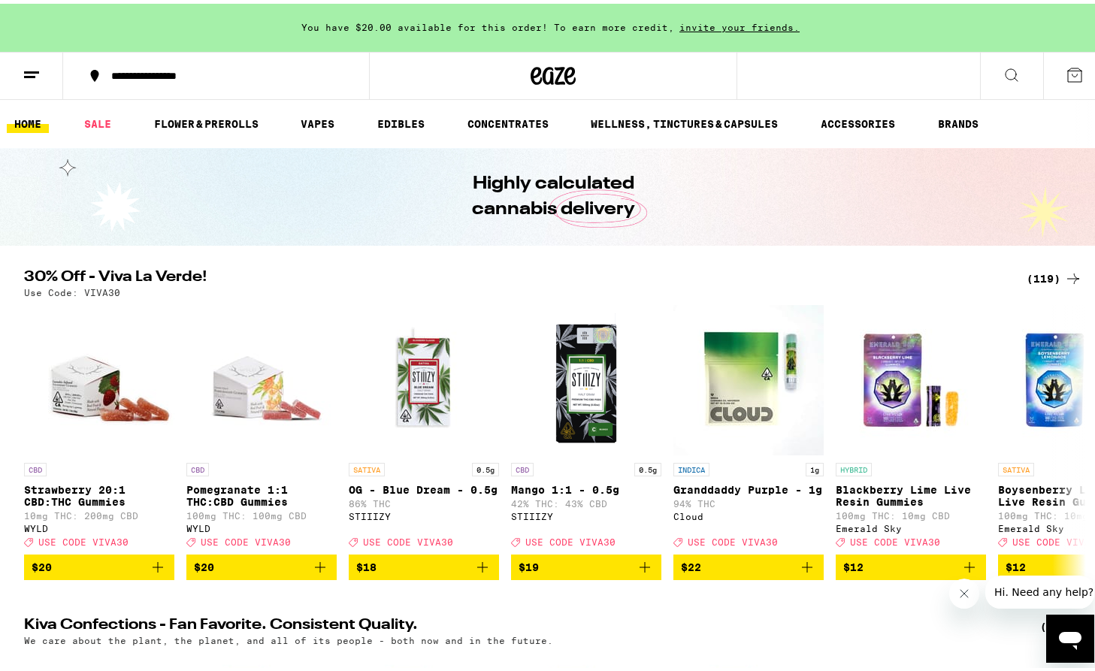
click at [1053, 271] on div "(119)" at bounding box center [1055, 275] width 56 height 18
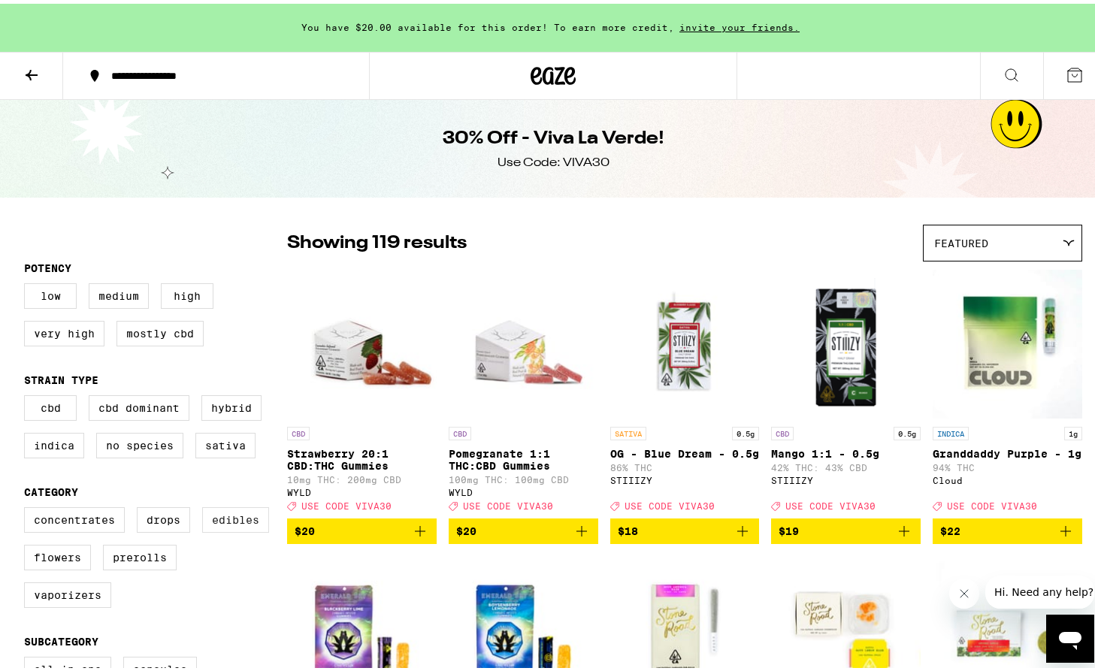
click at [228, 529] on label "Edibles" at bounding box center [235, 517] width 67 height 26
click at [28, 507] on input "Edibles" at bounding box center [27, 506] width 1 height 1
checkbox input "true"
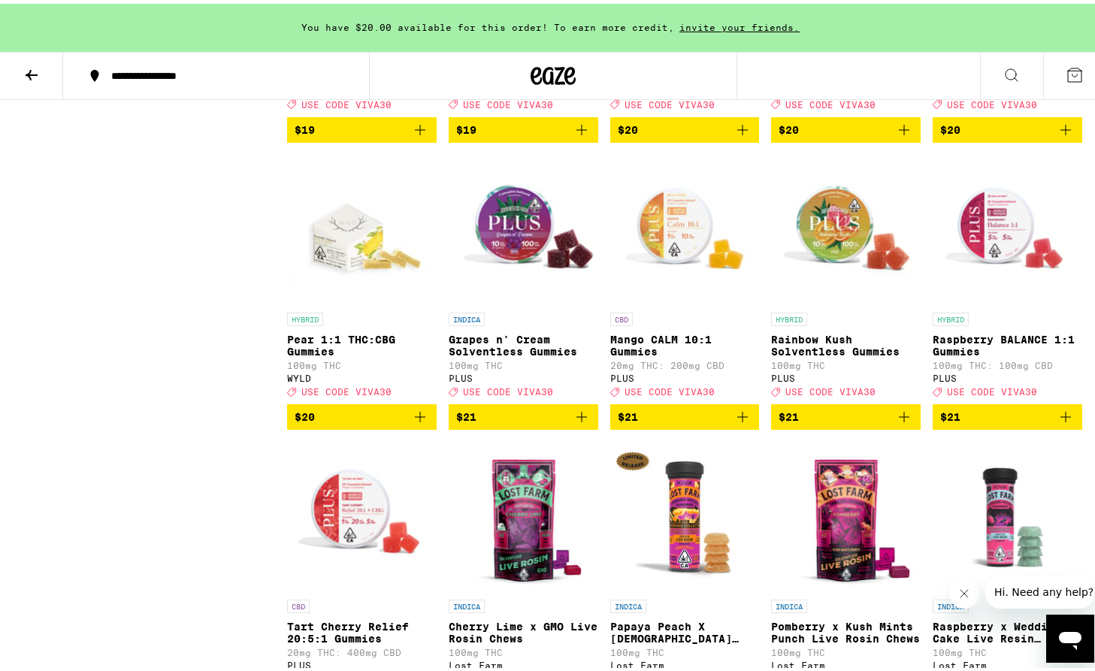
scroll to position [2141, 0]
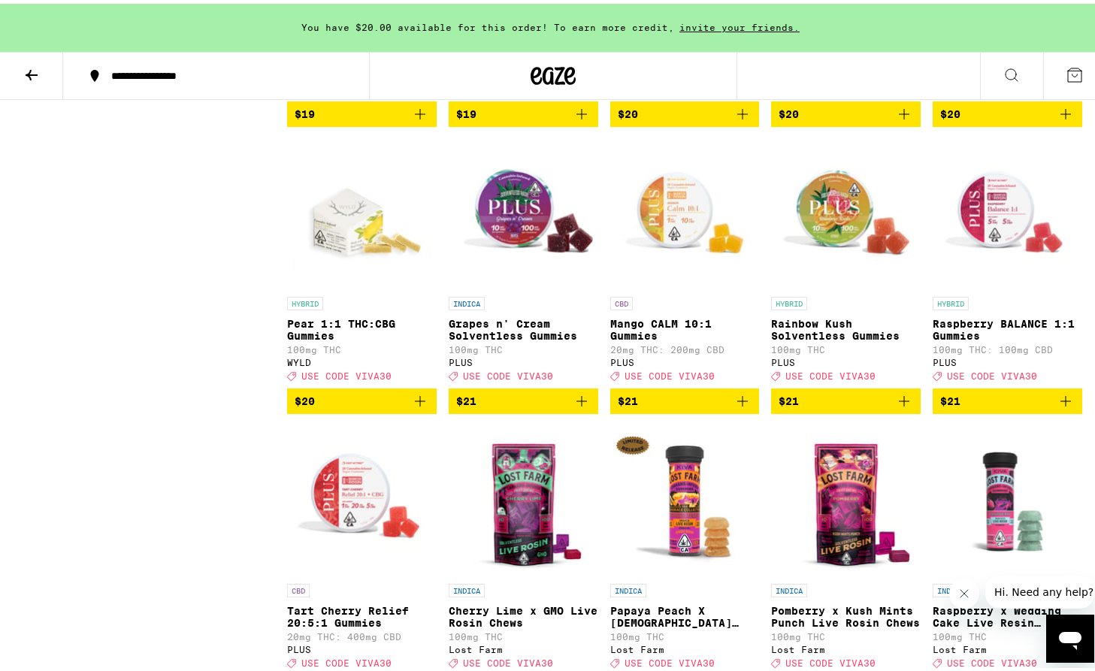
click at [959, 590] on icon "Close message from company" at bounding box center [964, 593] width 12 height 12
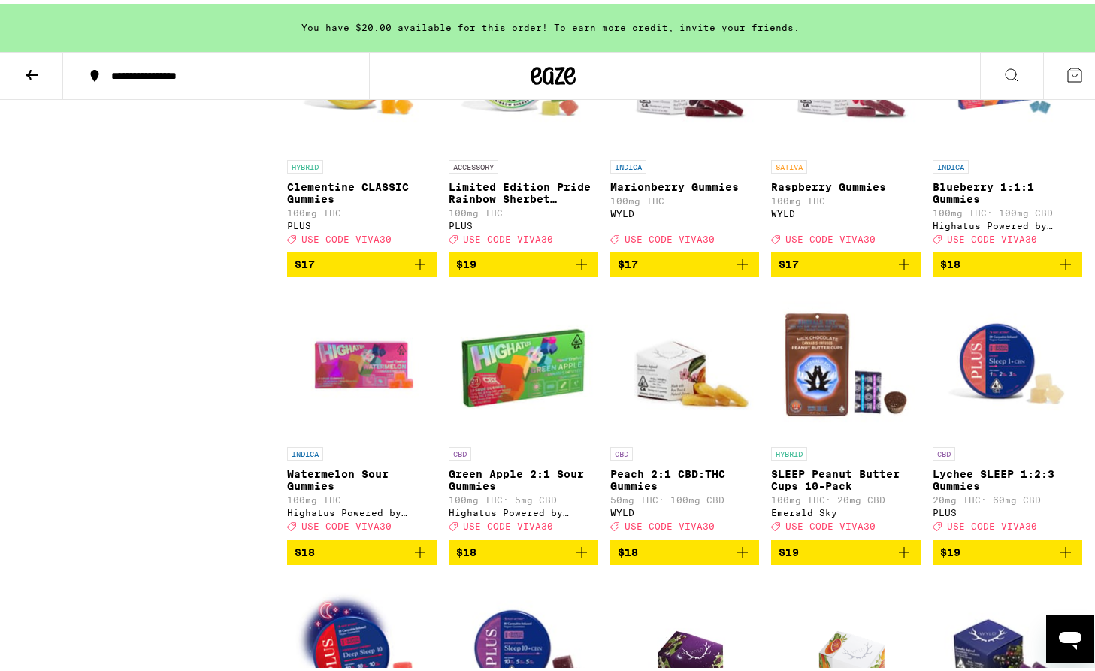
scroll to position [0, 0]
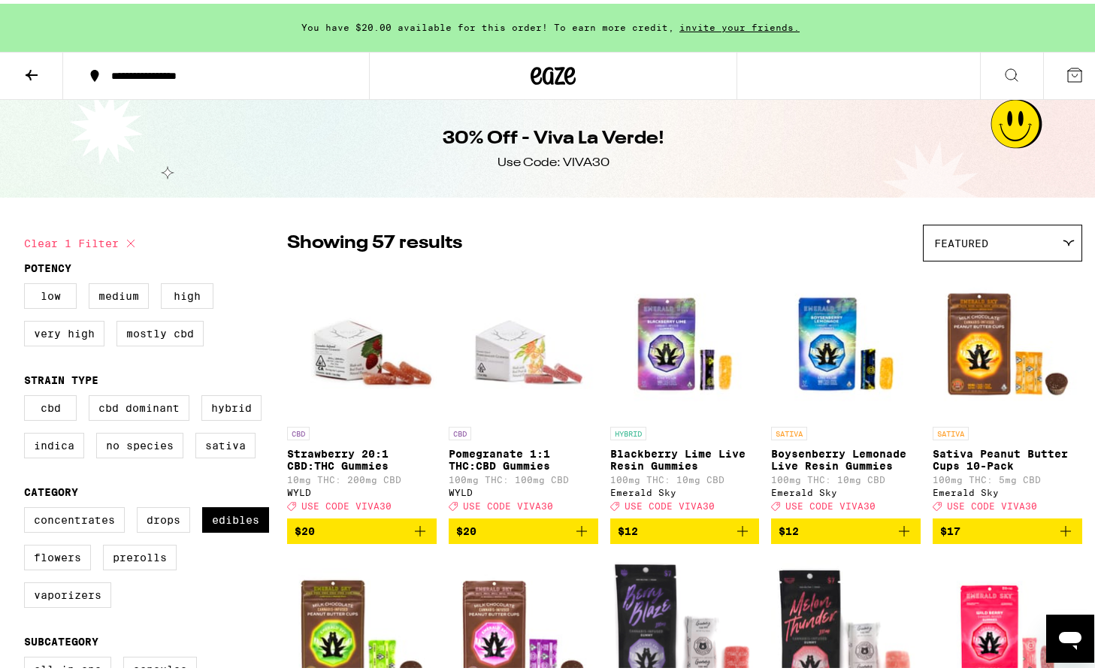
click at [555, 74] on icon at bounding box center [553, 72] width 45 height 27
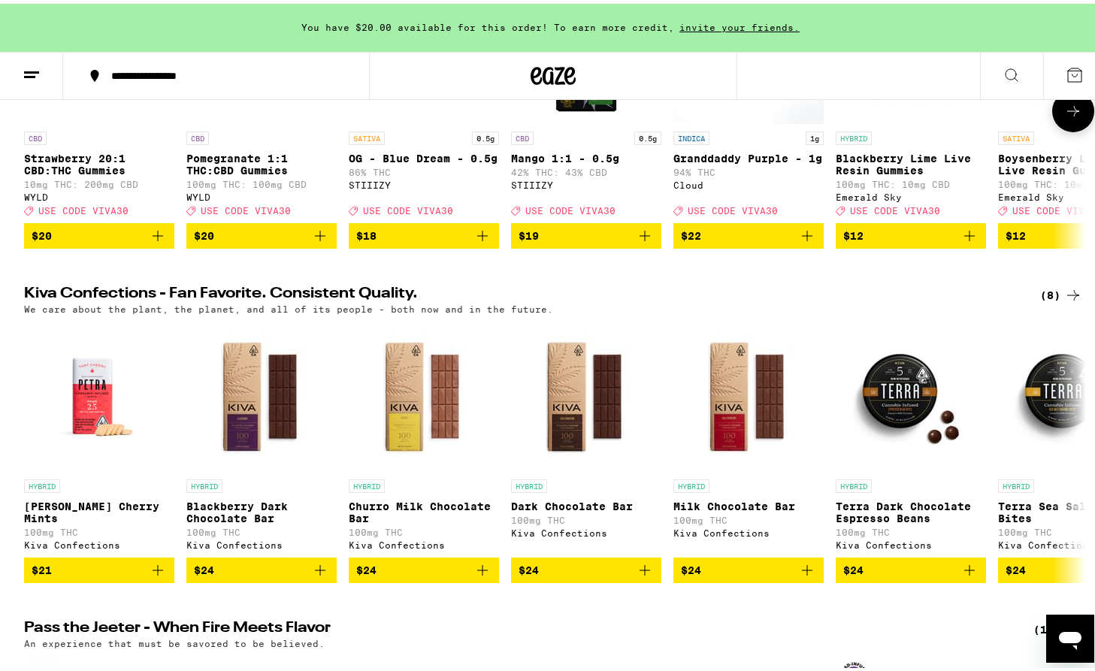
scroll to position [332, 0]
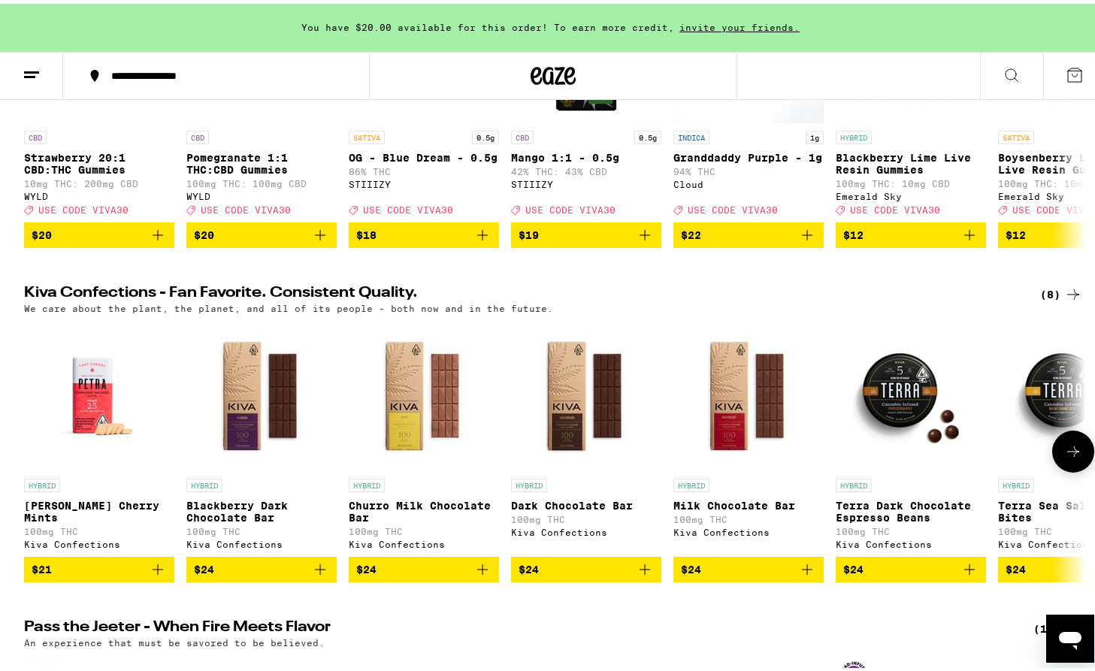
click at [1073, 457] on icon at bounding box center [1073, 448] width 18 height 18
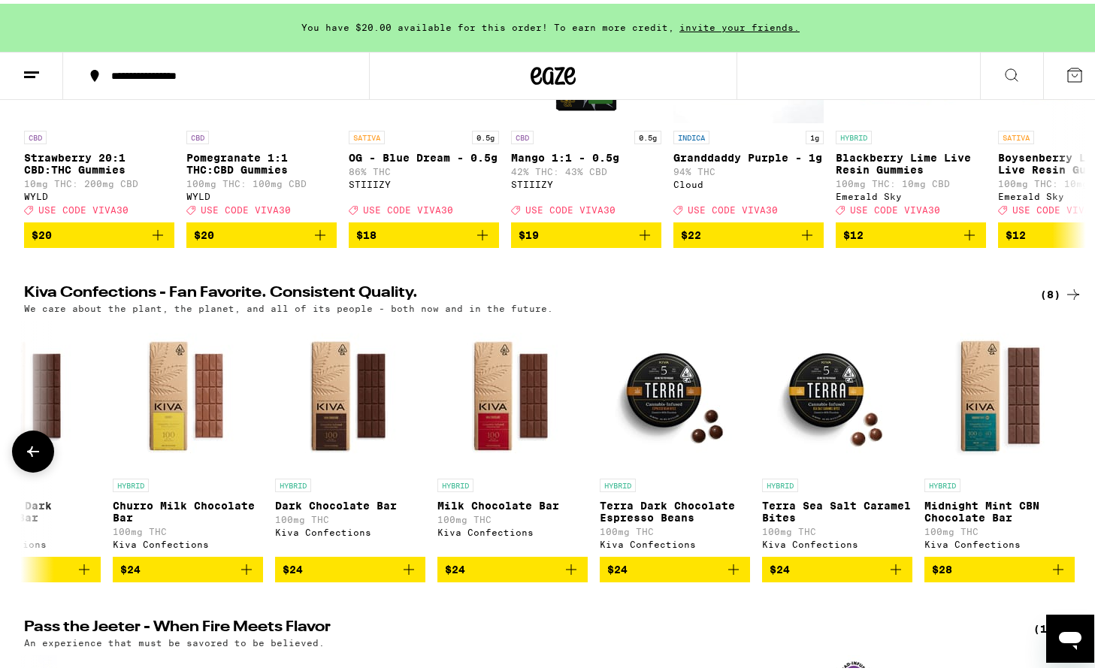
scroll to position [0, 241]
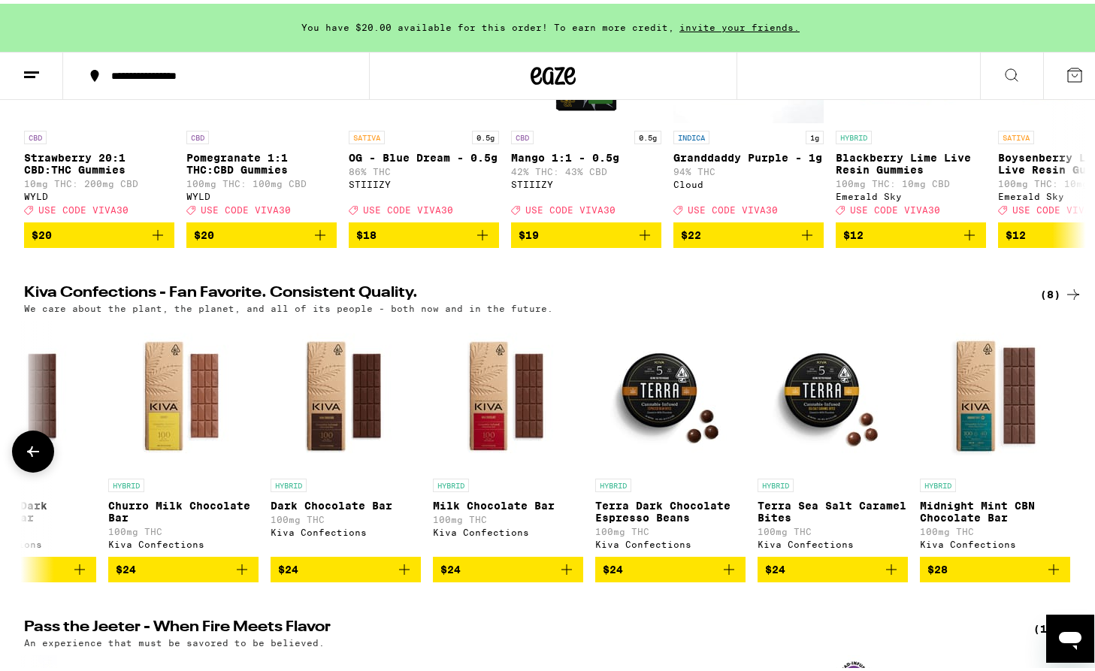
click at [31, 456] on button at bounding box center [33, 448] width 42 height 42
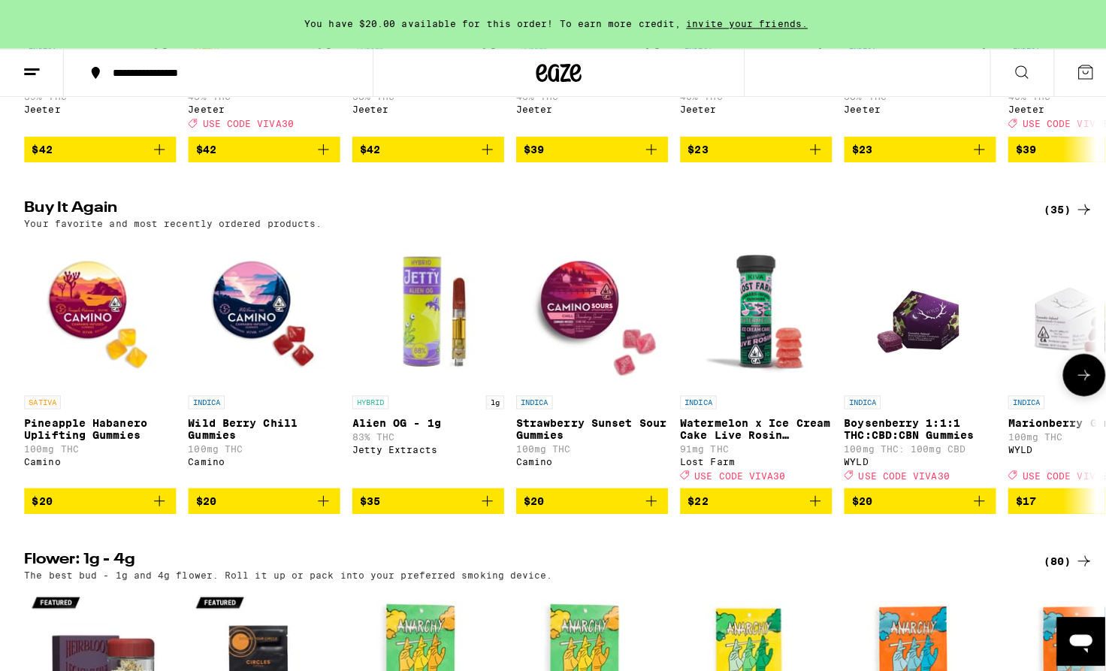
scroll to position [1100, 0]
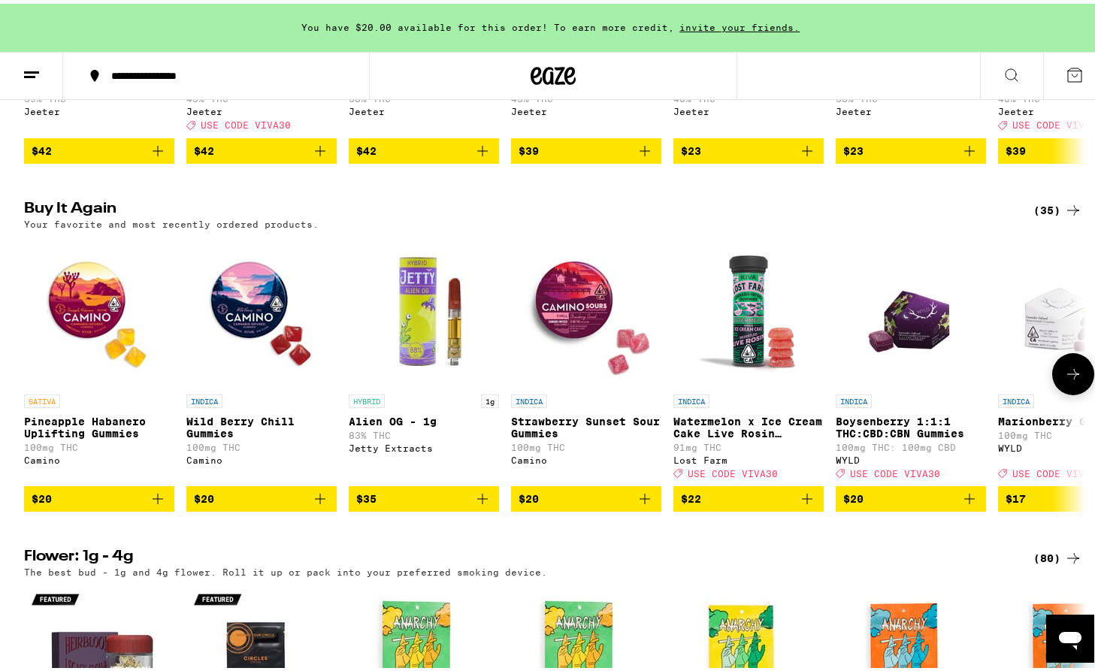
click at [249, 332] on img "Open page for Wild Berry Chill Gummies from Camino" at bounding box center [261, 308] width 150 height 150
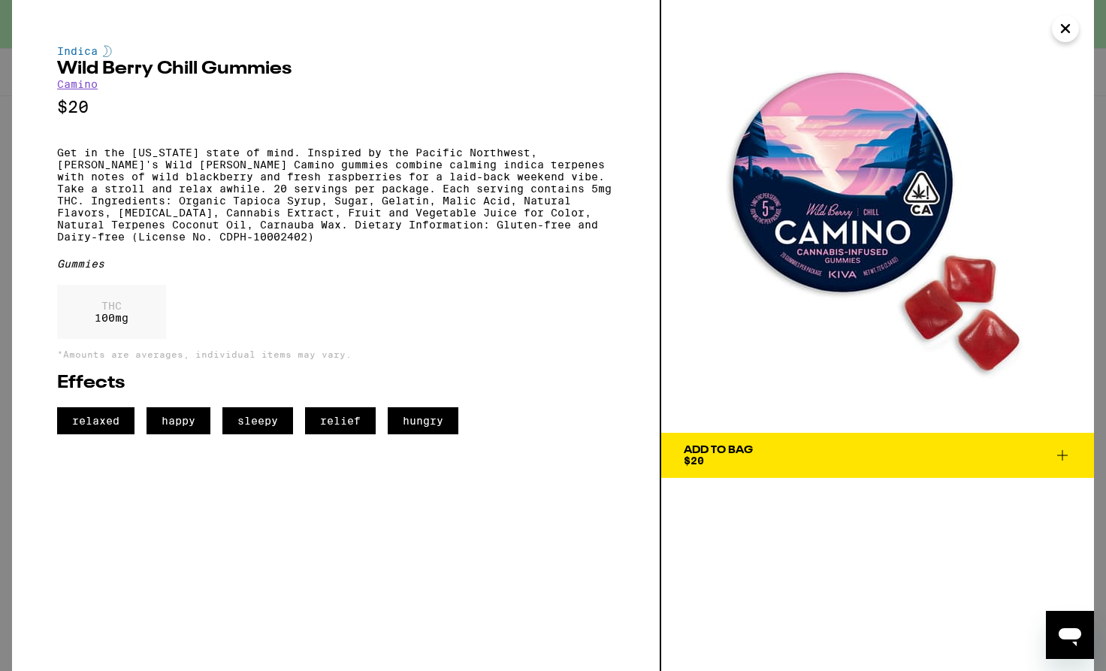
click at [1059, 457] on icon at bounding box center [1063, 455] width 18 height 18
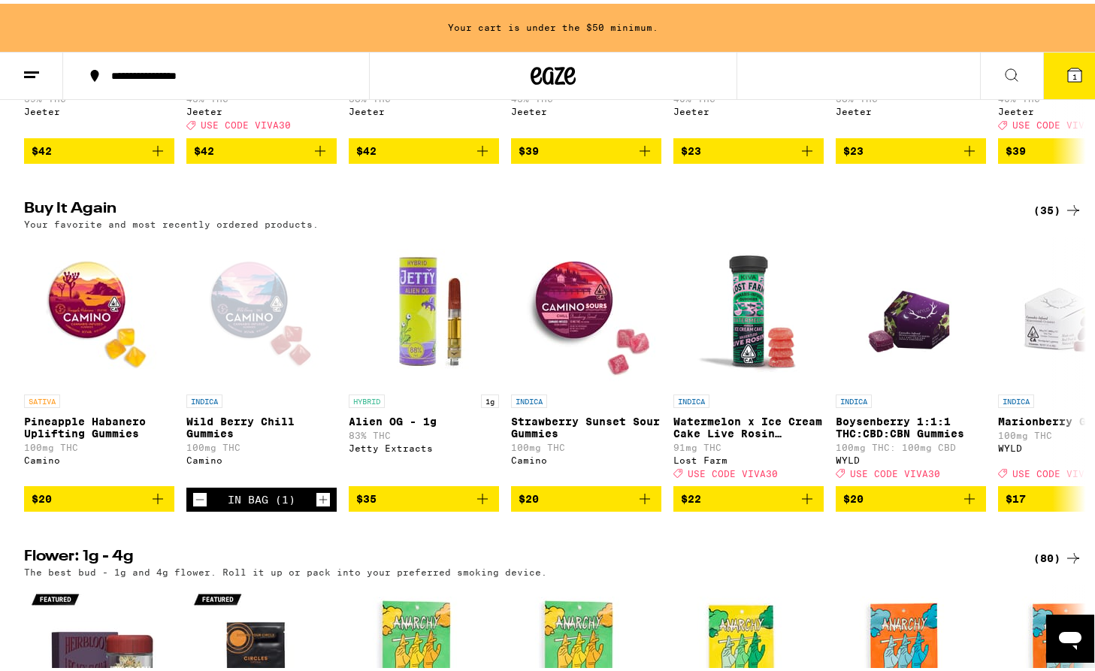
click at [1068, 65] on icon at bounding box center [1075, 72] width 14 height 14
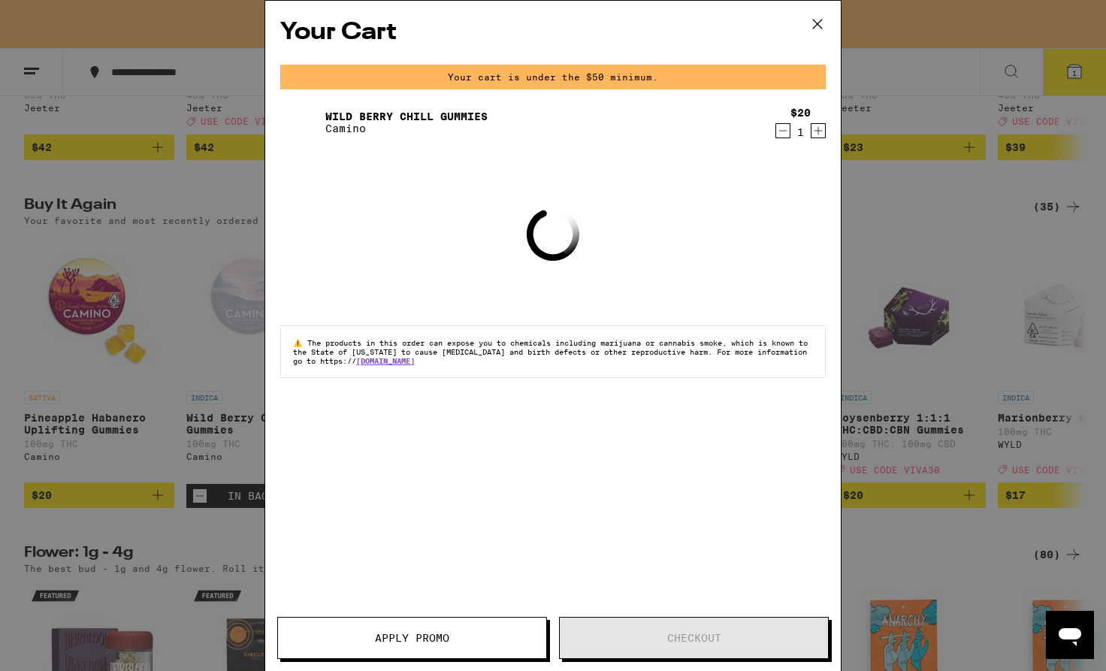
click at [813, 135] on icon "Increment" at bounding box center [819, 131] width 14 height 18
click at [815, 135] on icon "Increment" at bounding box center [819, 131] width 14 height 18
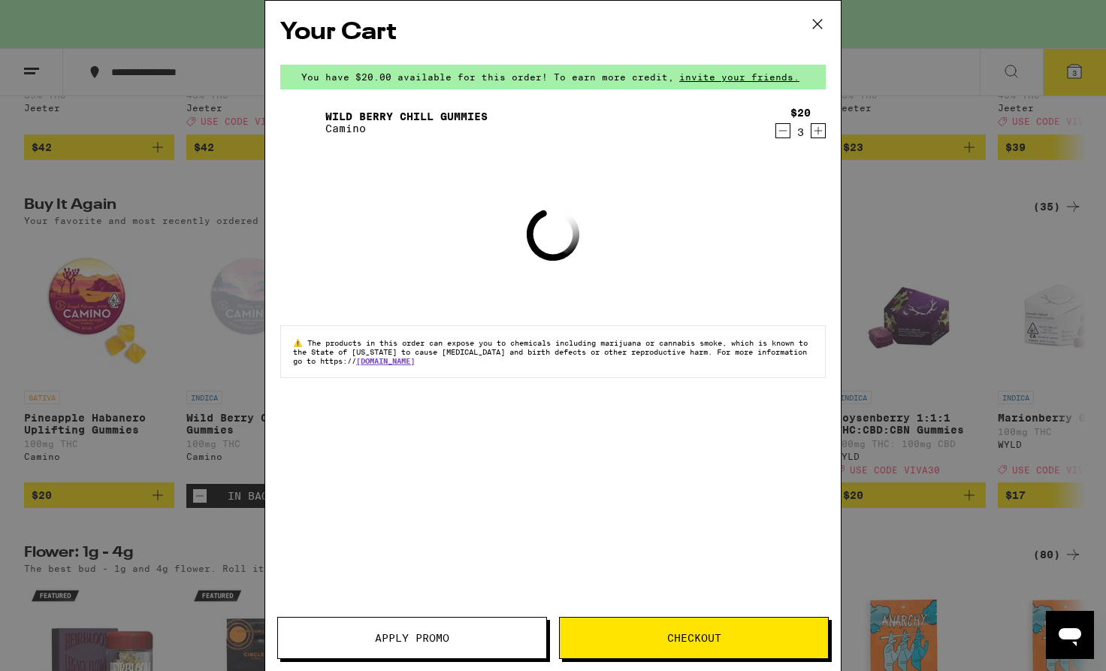
click at [815, 135] on icon "Increment" at bounding box center [819, 131] width 14 height 18
